Goal: Task Accomplishment & Management: Manage account settings

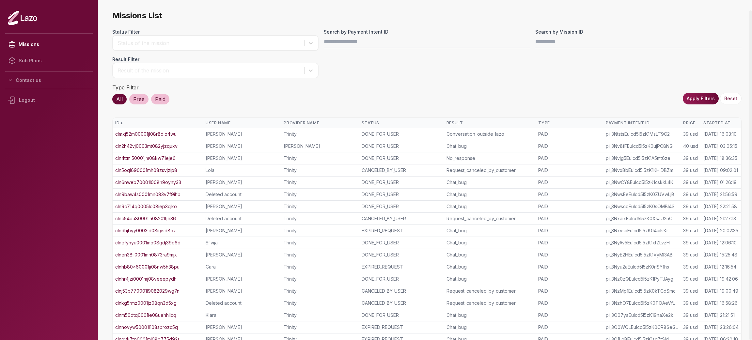
scroll to position [53, 0]
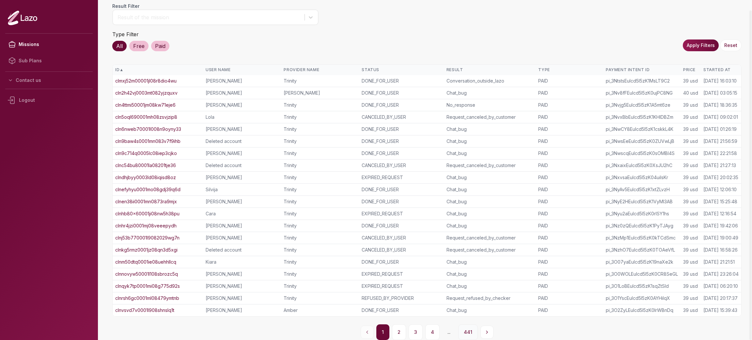
click at [463, 325] on button "441" at bounding box center [468, 333] width 20 height 16
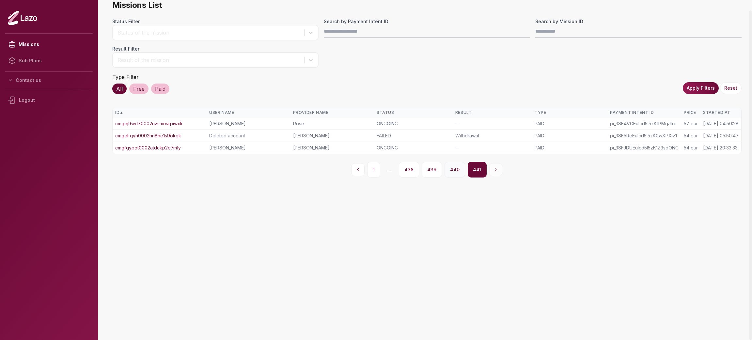
click at [459, 169] on button "440" at bounding box center [455, 170] width 21 height 16
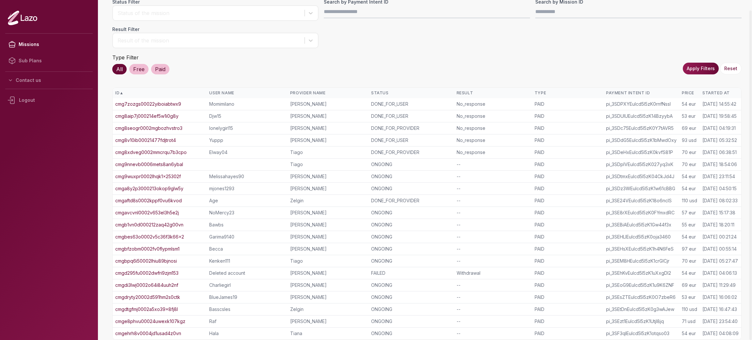
scroll to position [53, 0]
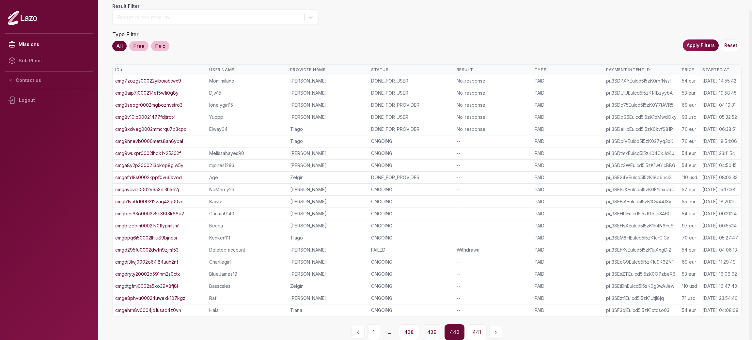
click at [431, 333] on button "439" at bounding box center [432, 333] width 20 height 16
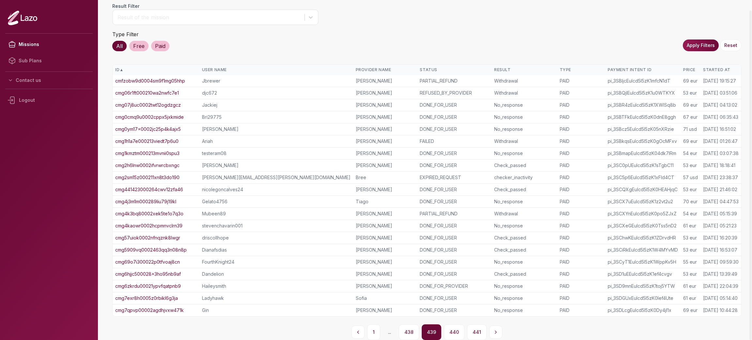
click at [137, 286] on link "cmg6zkrdu00021ypvfqatpnb9" at bounding box center [148, 286] width 66 height 7
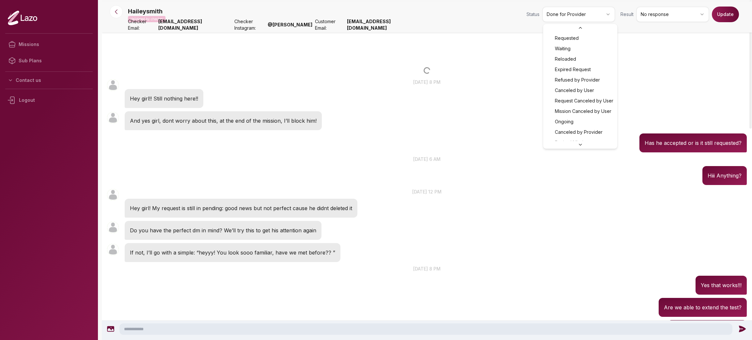
click at [599, 14] on html "Missions Sub Plans Contact us Logout Haileysmith Validated by checker Status Do…" at bounding box center [376, 170] width 752 height 340
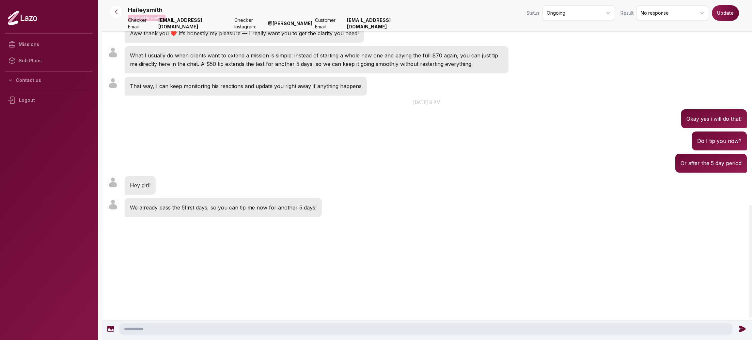
scroll to position [622, 0]
click at [719, 15] on button "Update" at bounding box center [725, 13] width 27 height 16
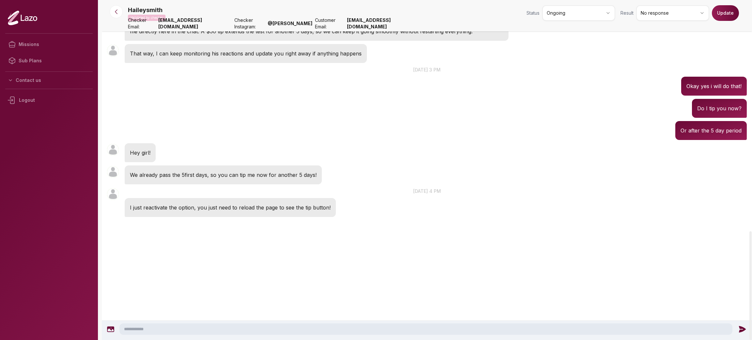
scroll to position [1290, 0]
